Goal: Task Accomplishment & Management: Use online tool/utility

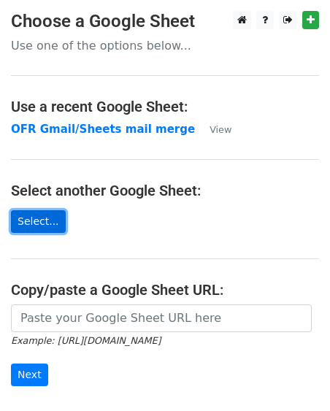
click at [50, 226] on link "Select..." at bounding box center [38, 221] width 55 height 23
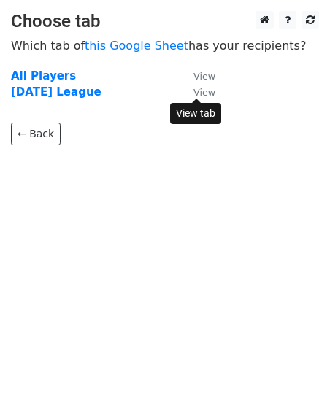
click at [206, 94] on small "View" at bounding box center [205, 92] width 22 height 11
click at [50, 96] on strong "[DATE] League" at bounding box center [56, 91] width 91 height 13
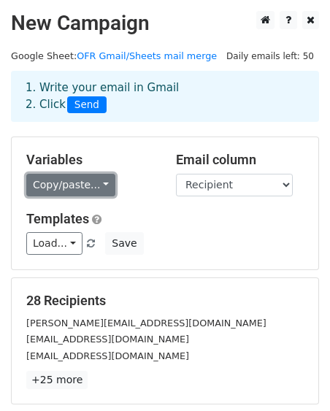
click at [92, 188] on link "Copy/paste..." at bounding box center [70, 185] width 89 height 23
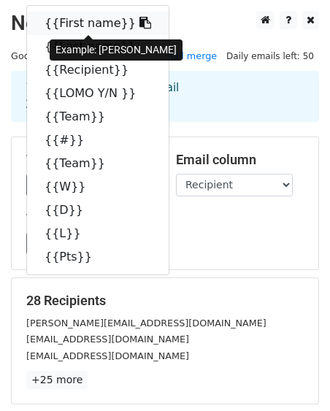
click at [76, 28] on link "{{First name}}" at bounding box center [98, 23] width 142 height 23
